Goal: Information Seeking & Learning: Understand process/instructions

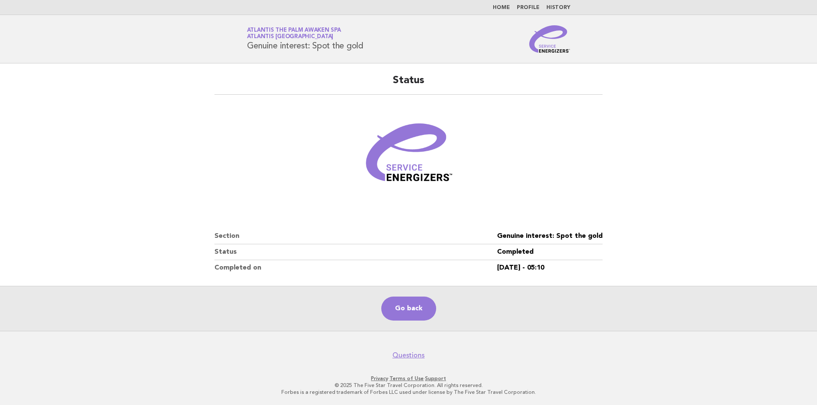
click at [508, 9] on link "Home" at bounding box center [501, 7] width 17 height 5
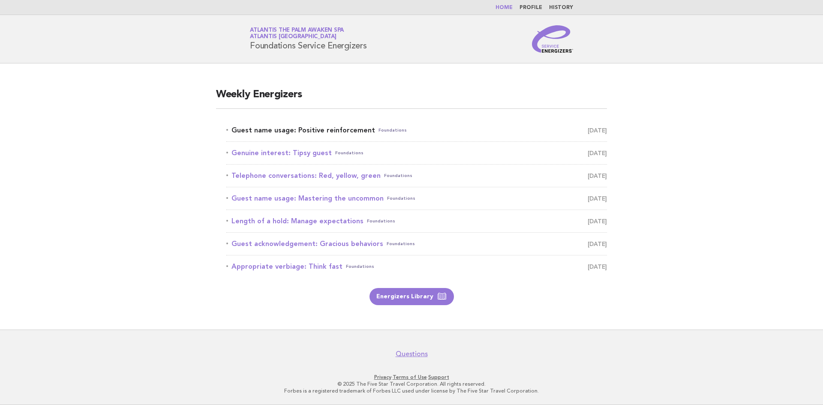
click at [350, 131] on link "Guest name usage: Positive reinforcement Foundations September 13" at bounding box center [416, 130] width 381 height 12
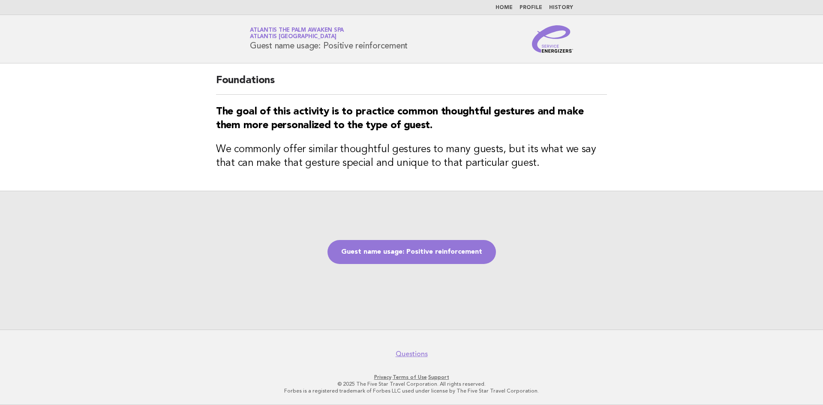
drag, startPoint x: 251, startPoint y: 47, endPoint x: 415, endPoint y: 50, distance: 163.8
click at [415, 50] on div "Service Energizers Atlantis The Palm Awaken Spa Atlantis [GEOGRAPHIC_DATA] Gues…" at bounding box center [411, 38] width 347 height 27
copy h1 "Guest name usage: Positive reinforcement"
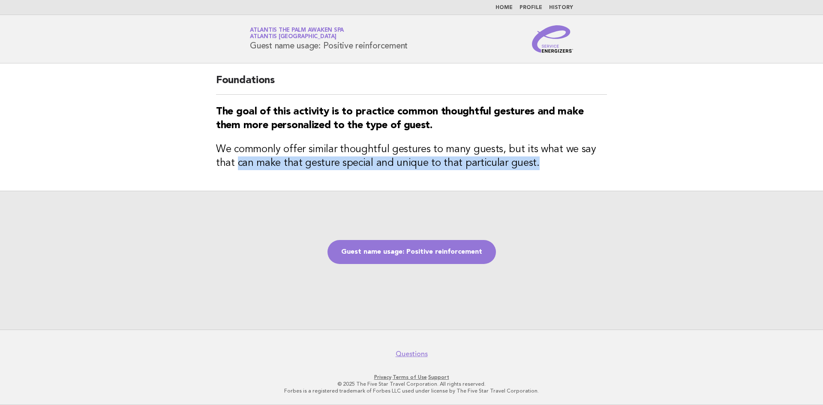
drag, startPoint x: 525, startPoint y: 171, endPoint x: 218, endPoint y: 158, distance: 307.3
click at [218, 158] on h3 "We commonly offer similar thoughtful gestures to many guests, but its what we s…" at bounding box center [411, 156] width 391 height 27
click at [403, 246] on link "Guest name usage: Positive reinforcement" at bounding box center [412, 252] width 169 height 24
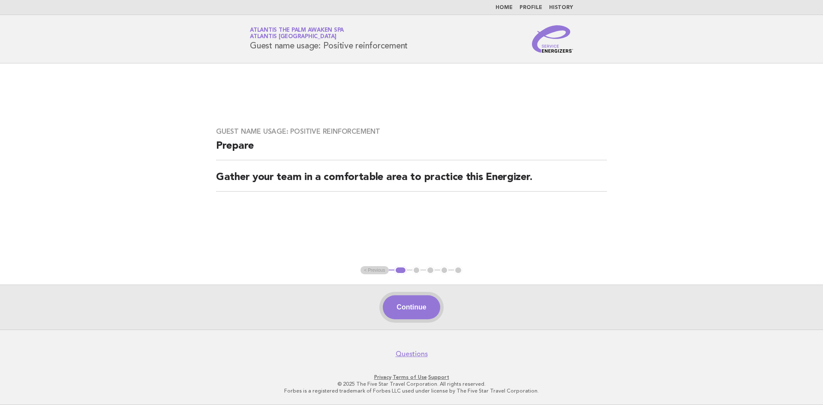
click at [418, 309] on button "Continue" at bounding box center [411, 307] width 57 height 24
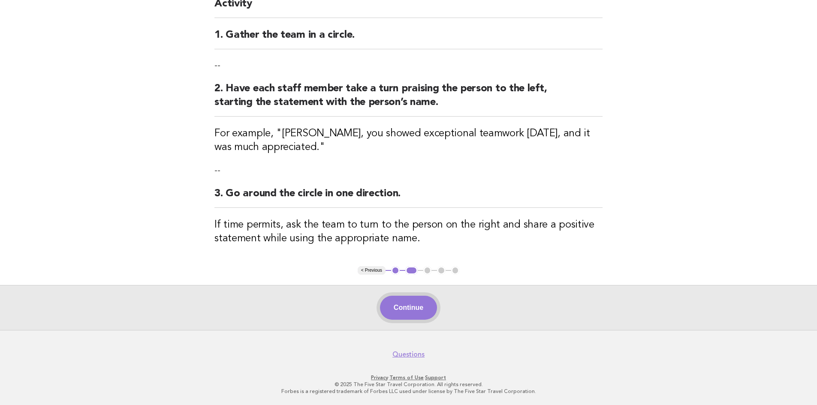
click at [414, 312] on button "Continue" at bounding box center [408, 308] width 57 height 24
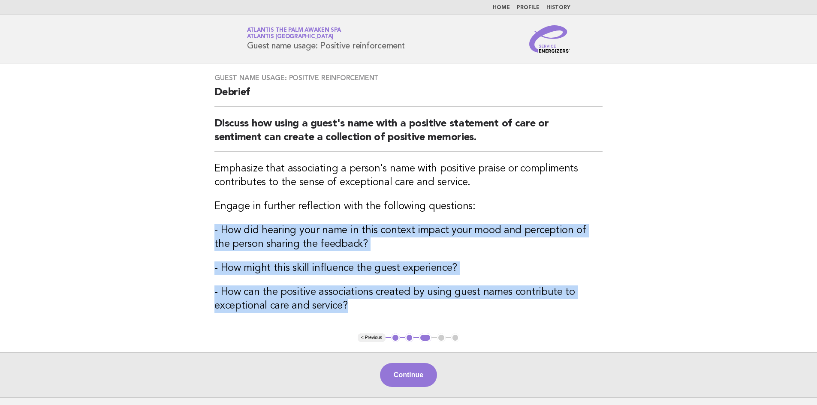
drag, startPoint x: 348, startPoint y: 309, endPoint x: 213, endPoint y: 229, distance: 156.9
click at [213, 229] on div "Guest name usage: Positive reinforcement Debrief Discuss how using a guest's na…" at bounding box center [408, 198] width 409 height 270
copy div "- How did hearing your name in this context impact your mood and perception of …"
click at [392, 337] on button "1" at bounding box center [395, 338] width 9 height 9
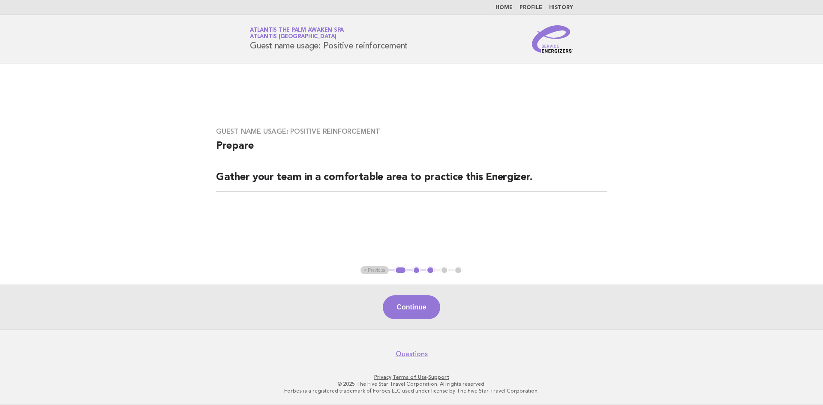
click at [398, 272] on button "1" at bounding box center [401, 270] width 12 height 9
click at [506, 4] on li "Home" at bounding box center [504, 7] width 17 height 7
click at [503, 7] on link "Home" at bounding box center [504, 7] width 17 height 5
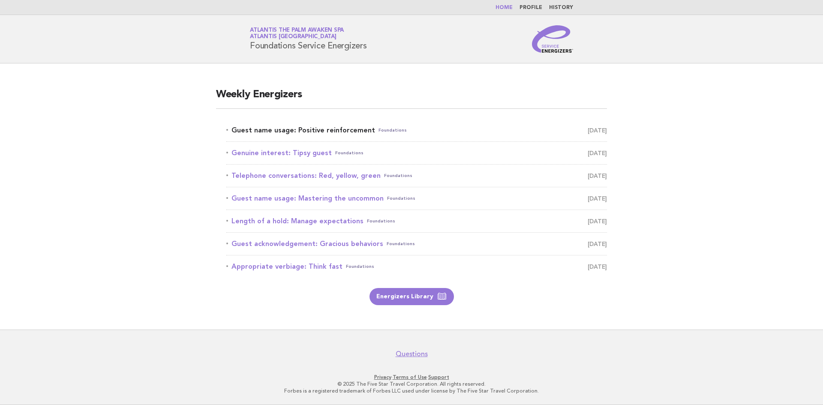
click at [303, 130] on link "Guest name usage: Positive reinforcement Foundations September 13" at bounding box center [416, 130] width 381 height 12
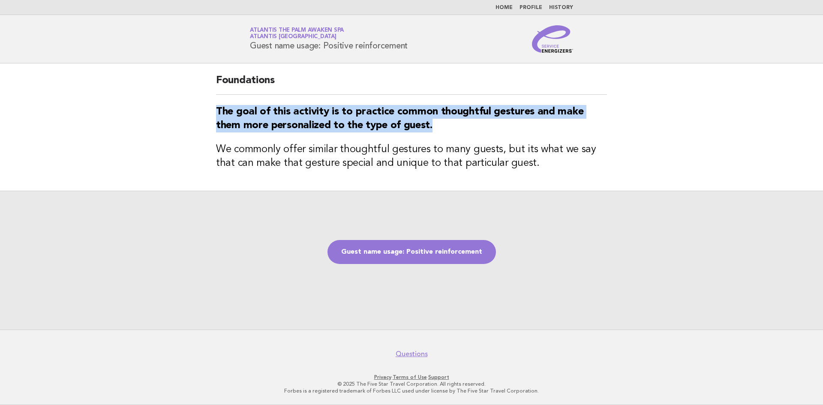
drag, startPoint x: 442, startPoint y: 127, endPoint x: 212, endPoint y: 105, distance: 231.4
click at [212, 105] on div "Foundations The goal of this activity is to practice common thoughtful gestures…" at bounding box center [412, 126] width 412 height 127
copy strong "The goal of this activity is to practice common thoughtful gestures and make th…"
